Goal: Task Accomplishment & Management: Use online tool/utility

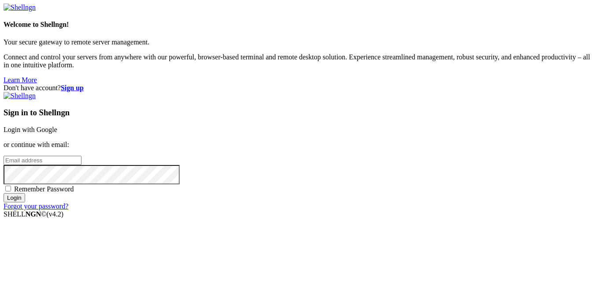
click at [57, 126] on link "Login with Google" at bounding box center [31, 129] width 54 height 7
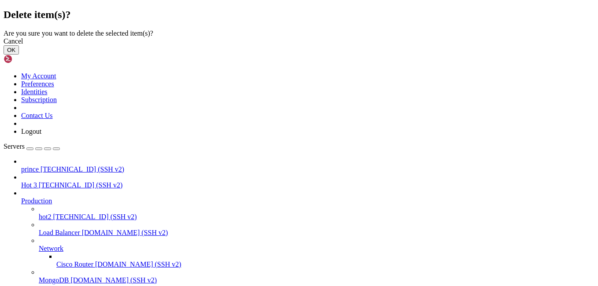
click at [19, 55] on button "OK" at bounding box center [11, 49] width 15 height 9
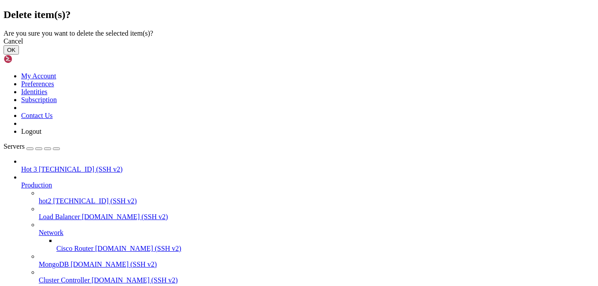
click at [19, 55] on button "OK" at bounding box center [11, 49] width 15 height 9
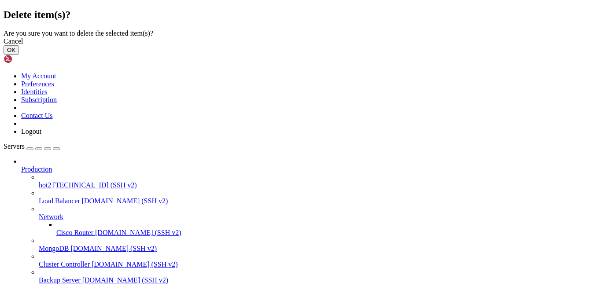
click at [19, 55] on button "OK" at bounding box center [11, 49] width 15 height 9
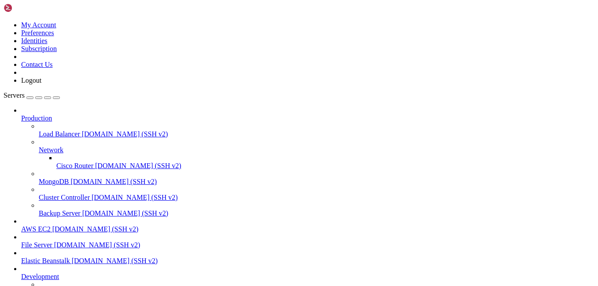
click at [102, 257] on div at bounding box center [308, 253] width 574 height 8
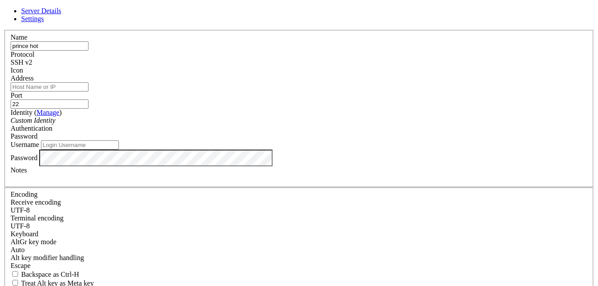
type input "prince hot"
paste input "[TECHNICAL_ID]"
type input "[TECHNICAL_ID]"
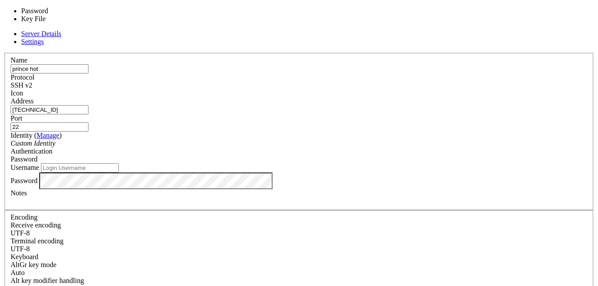
click at [37, 156] on span "Password" at bounding box center [24, 159] width 27 height 7
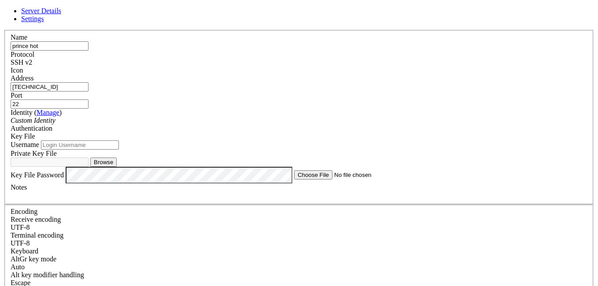
click at [117, 167] on button "Browse" at bounding box center [103, 162] width 26 height 9
type input "princehot.ppk"
click at [119, 150] on input "Username" at bounding box center [80, 145] width 78 height 9
type input "ubuntu"
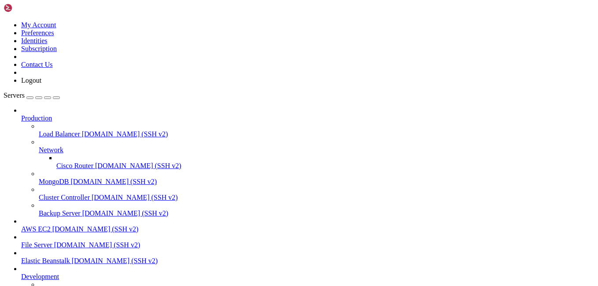
scroll to position [93, 0]
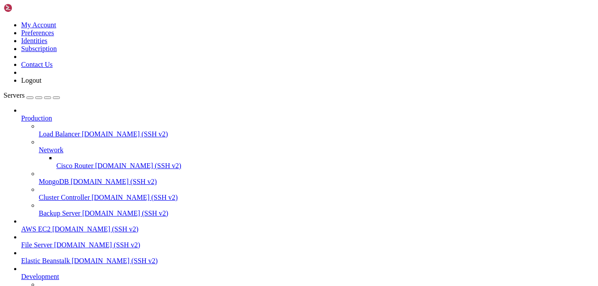
scroll to position [16630, 0]
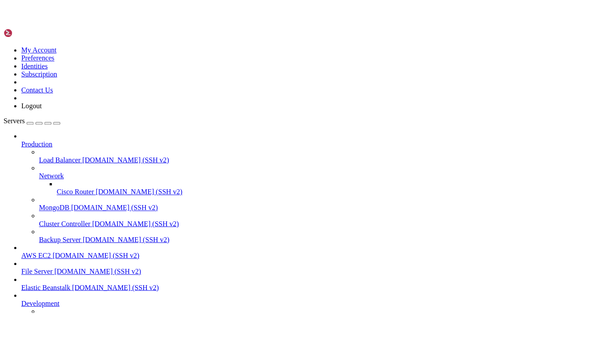
scroll to position [17596, 0]
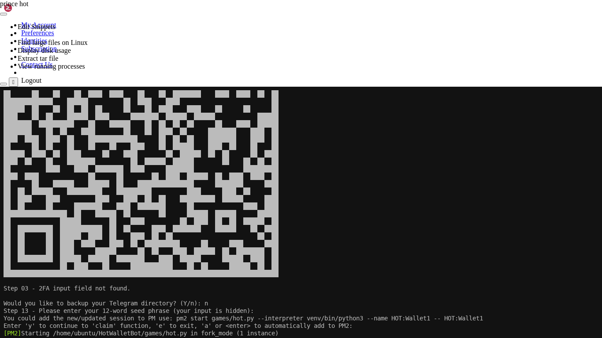
scroll to position [17671, 0]
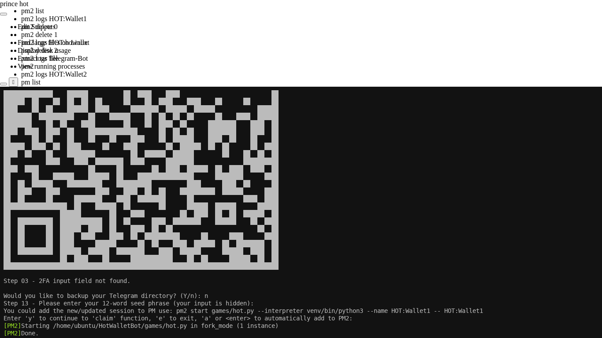
click at [278, 120] on span at bounding box center [274, 123] width 7 height 7
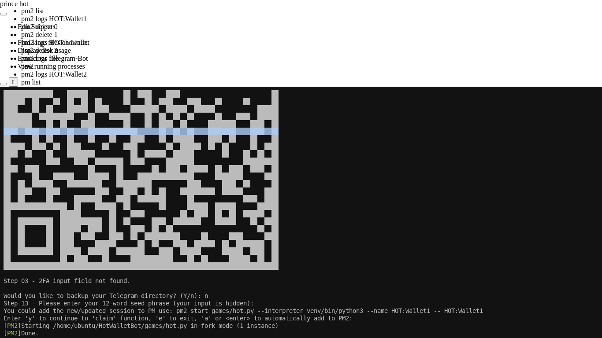
click at [278, 120] on span at bounding box center [274, 123] width 7 height 7
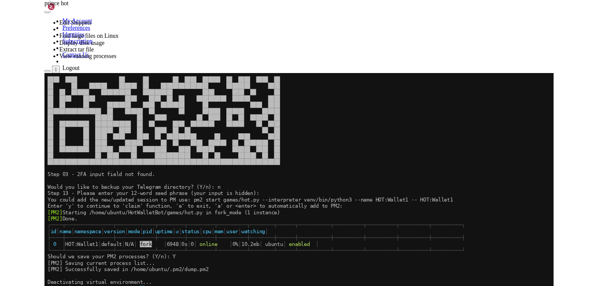
scroll to position [17746, 0]
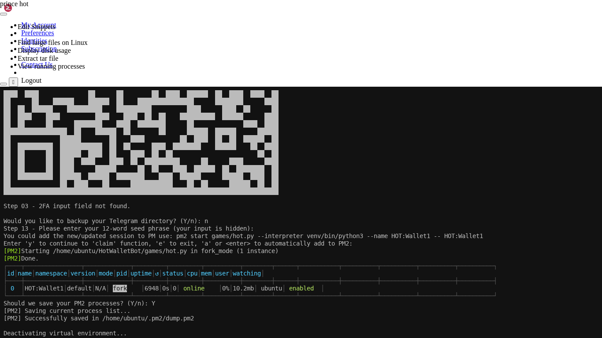
click at [312, 123] on x-row at bounding box center [301, 123] width 594 height 7
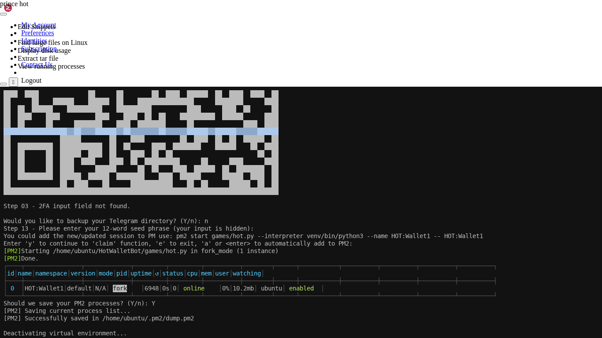
click at [312, 123] on x-row at bounding box center [301, 123] width 594 height 7
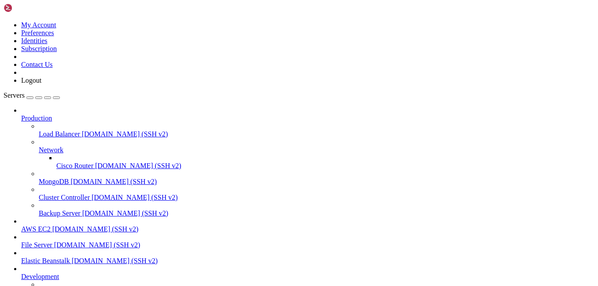
scroll to position [18195, 0]
drag, startPoint x: 186, startPoint y: 594, endPoint x: 84, endPoint y: 729, distance: 169.3
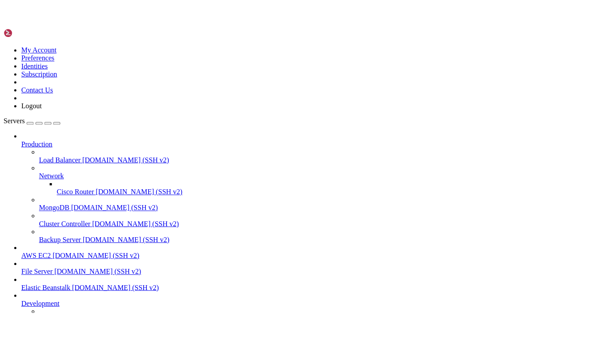
scroll to position [19154, 0]
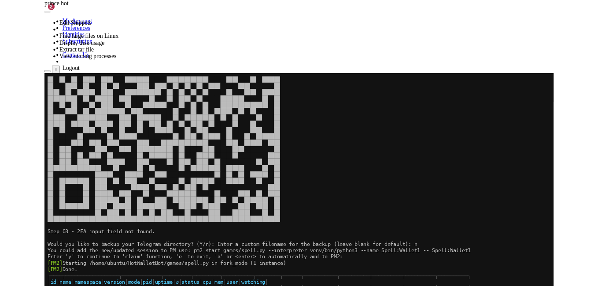
scroll to position [19506, 0]
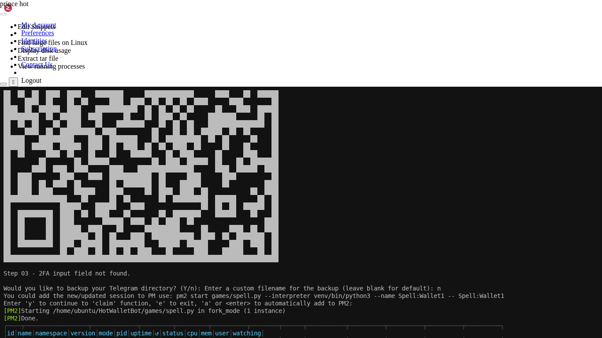
click at [35, 111] on button "Reconnect" at bounding box center [17, 115] width 35 height 9
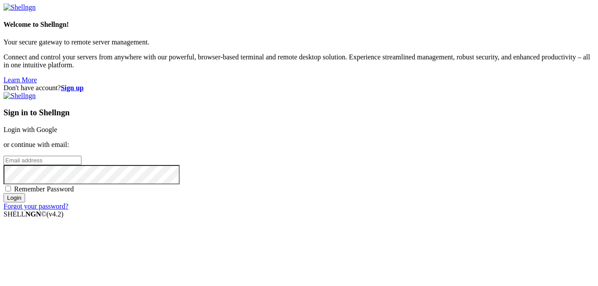
click at [57, 126] on link "Login with Google" at bounding box center [31, 129] width 54 height 7
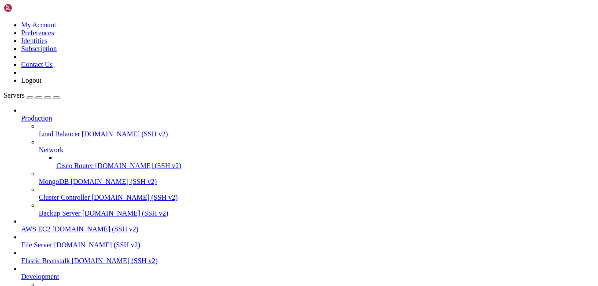
scroll to position [20150, 0]
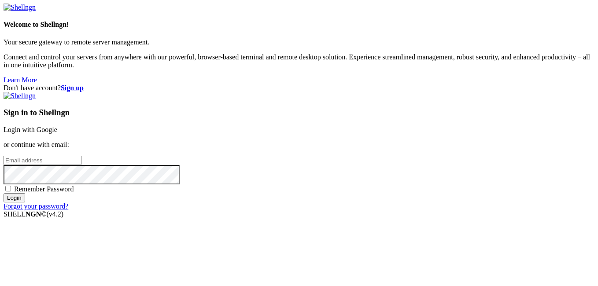
click at [57, 126] on link "Login with Google" at bounding box center [31, 129] width 54 height 7
click at [332, 237] on div "Loading..." at bounding box center [299, 264] width 591 height 54
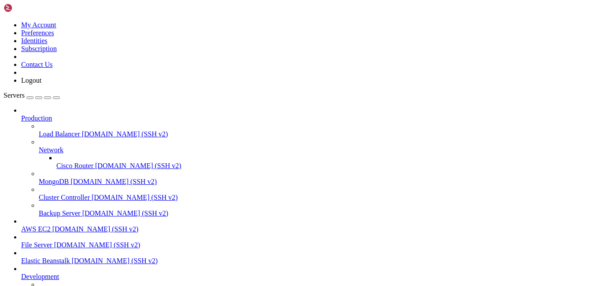
scroll to position [20150, 0]
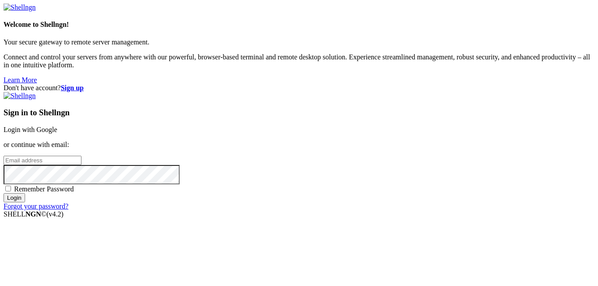
click at [57, 126] on link "Login with Google" at bounding box center [31, 129] width 54 height 7
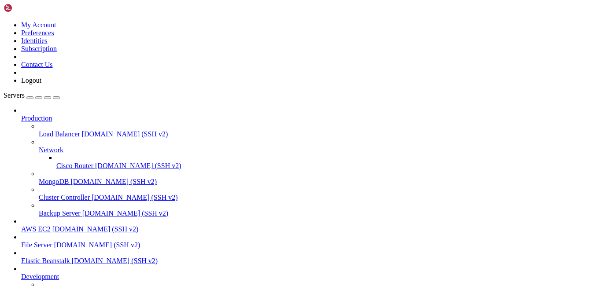
scroll to position [20877, 0]
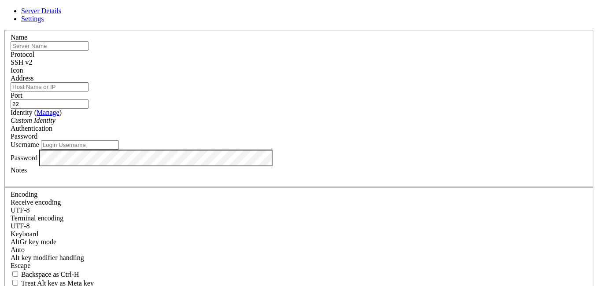
click at [89, 51] on input "text" at bounding box center [50, 45] width 78 height 9
type input "samelhot"
click at [89, 92] on input "Address" at bounding box center [50, 86] width 78 height 9
drag, startPoint x: 248, startPoint y: 92, endPoint x: 230, endPoint y: 97, distance: 18.3
click at [89, 92] on input "Address" at bounding box center [50, 86] width 78 height 9
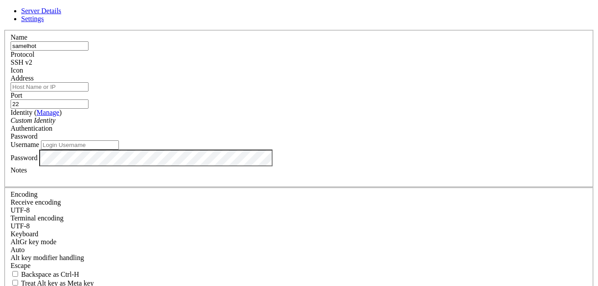
paste input "[TECHNICAL_ID]"
type input "[TECHNICAL_ID]"
click at [227, 150] on div "Username" at bounding box center [299, 145] width 577 height 9
click at [119, 150] on input "Username" at bounding box center [80, 145] width 78 height 9
type input "ubuntu"
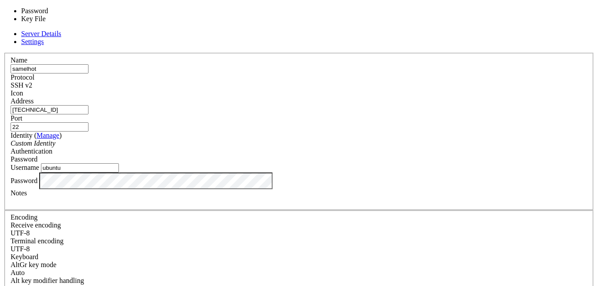
click at [343, 156] on div "Password" at bounding box center [299, 160] width 577 height 8
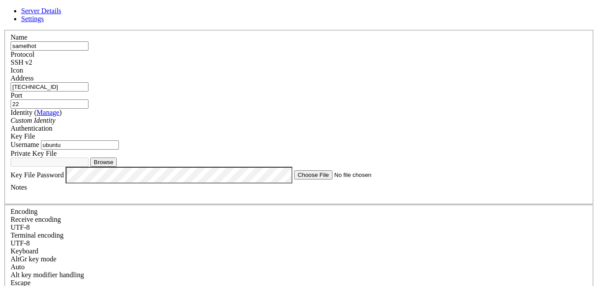
click at [117, 167] on button "Browse" at bounding box center [103, 162] width 26 height 9
type input "samuelhot.ppk"
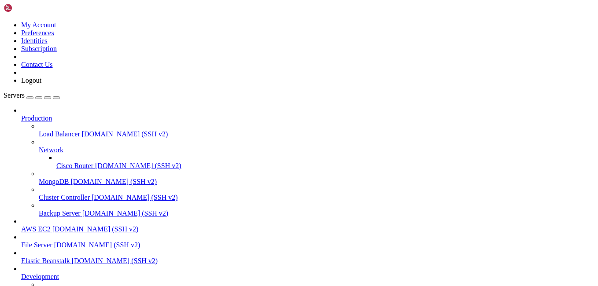
scroll to position [116, 0]
